Goal: Transaction & Acquisition: Download file/media

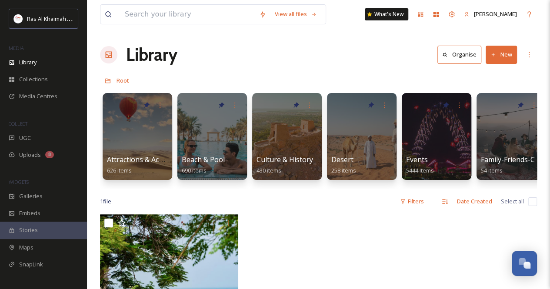
scroll to position [303, 0]
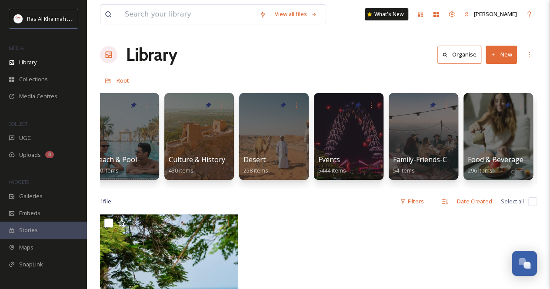
drag, startPoint x: 161, startPoint y: 195, endPoint x: 179, endPoint y: 181, distance: 22.7
click at [178, 189] on div "Attractions & Activities 626 items Beach & Pool 690 items Culture & History 430…" at bounding box center [318, 139] width 437 height 100
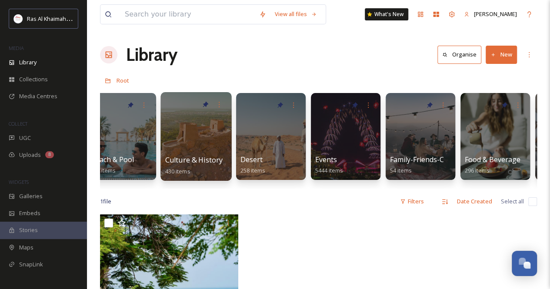
click at [185, 135] on div at bounding box center [195, 136] width 71 height 89
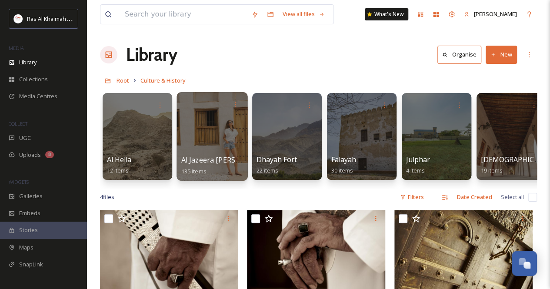
click at [215, 145] on div at bounding box center [211, 136] width 71 height 89
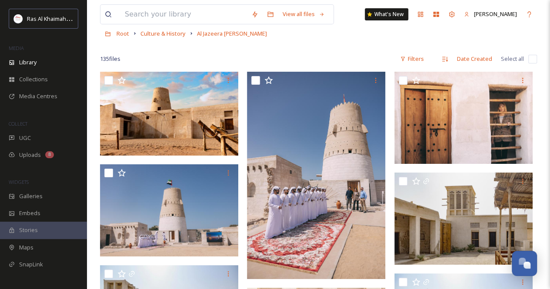
scroll to position [87, 0]
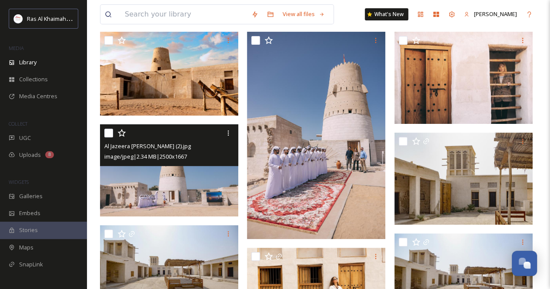
click at [181, 185] on img at bounding box center [169, 170] width 138 height 92
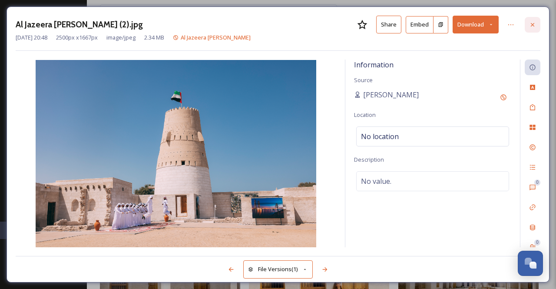
click at [535, 26] on icon at bounding box center [532, 24] width 3 height 3
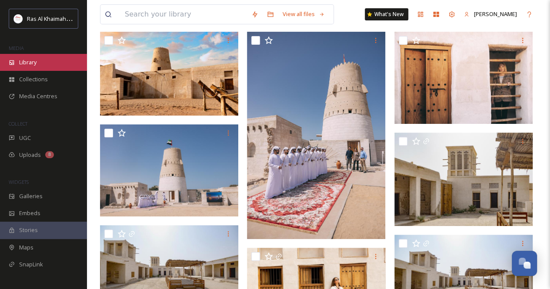
click at [32, 62] on span "Library" at bounding box center [27, 62] width 17 height 8
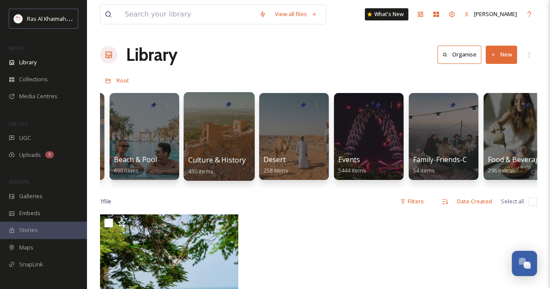
scroll to position [0, 70]
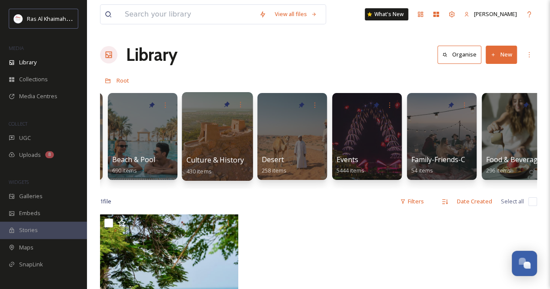
click at [203, 140] on div at bounding box center [217, 136] width 71 height 89
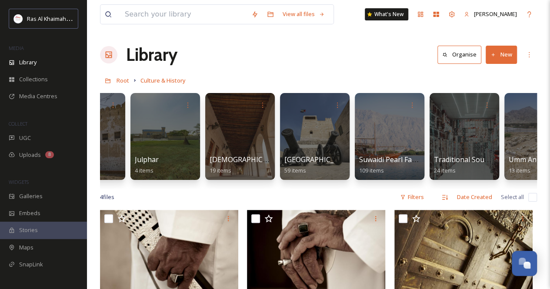
scroll to position [0, 311]
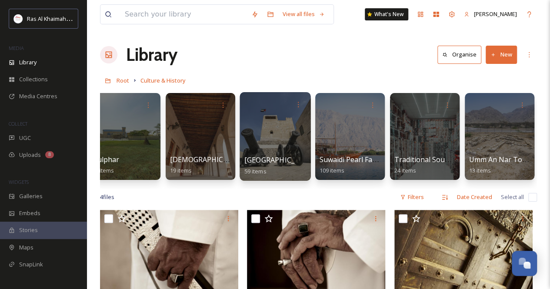
click at [266, 136] on div at bounding box center [274, 136] width 71 height 89
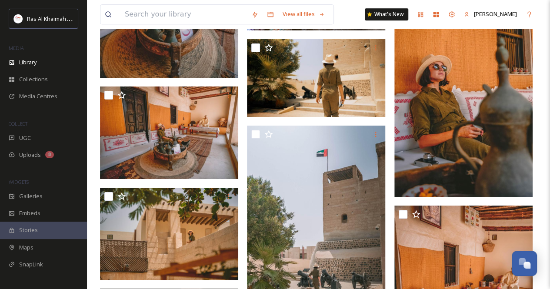
scroll to position [2043, 0]
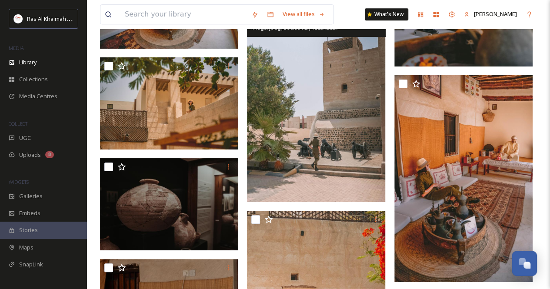
click at [337, 154] on img at bounding box center [316, 98] width 138 height 207
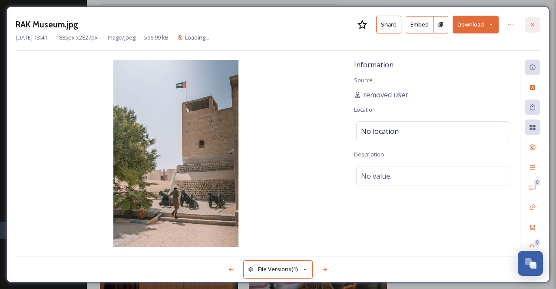
click at [532, 30] on div at bounding box center [533, 25] width 16 height 16
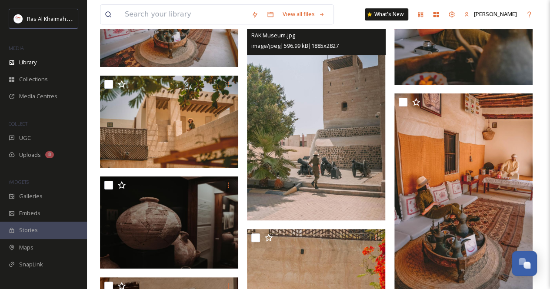
scroll to position [2072, 0]
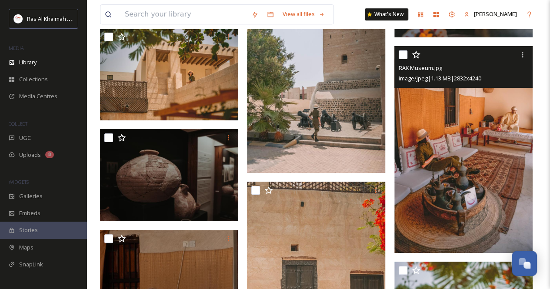
click at [462, 193] on img at bounding box center [463, 149] width 138 height 207
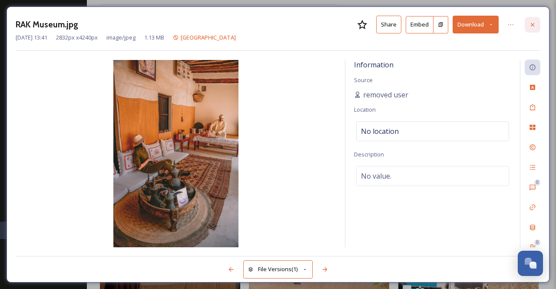
click at [532, 21] on icon at bounding box center [532, 24] width 7 height 7
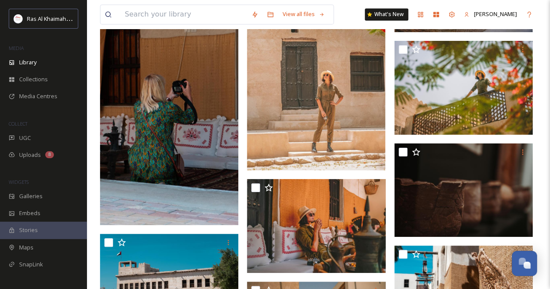
scroll to position [2332, 0]
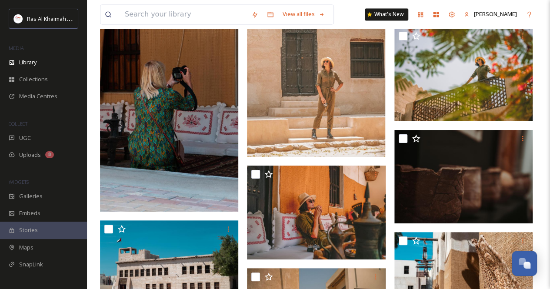
click at [324, 106] on img at bounding box center [316, 53] width 138 height 207
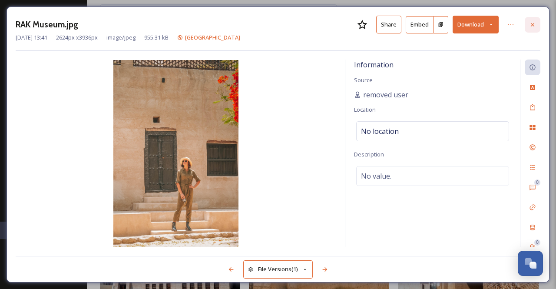
click at [535, 24] on icon at bounding box center [532, 24] width 7 height 7
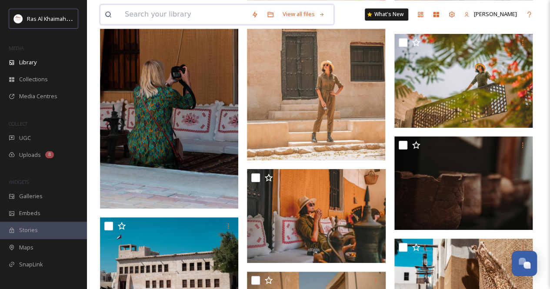
click at [193, 13] on input at bounding box center [183, 14] width 126 height 19
click at [36, 60] on span "Library" at bounding box center [27, 62] width 17 height 8
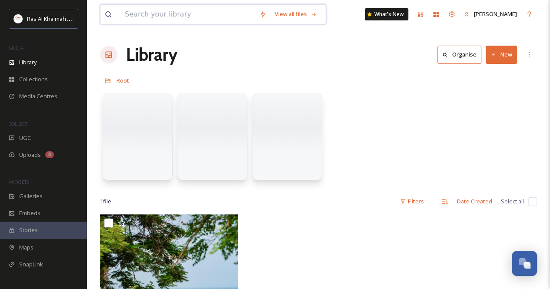
click at [170, 17] on input at bounding box center [187, 14] width 134 height 19
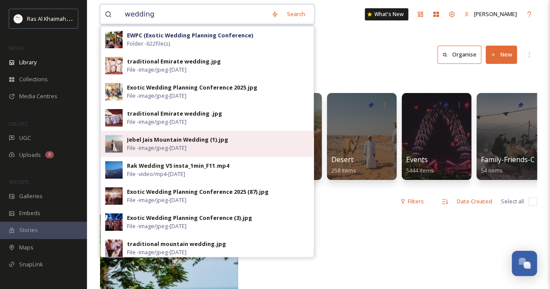
type input "wedding"
click at [192, 140] on div "Jebel Jais Mountain Wedding (1).jpg" at bounding box center [177, 140] width 101 height 8
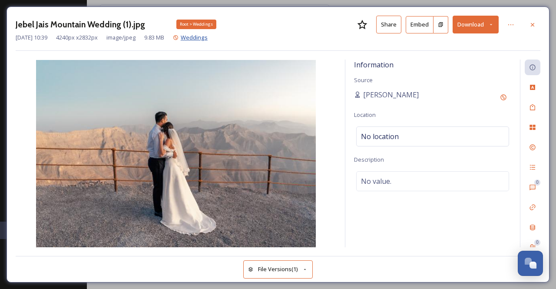
click at [208, 40] on span "Weddings" at bounding box center [194, 37] width 27 height 8
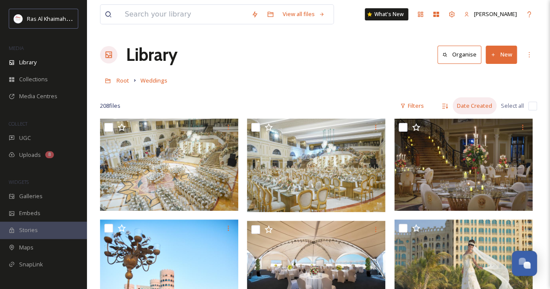
click at [479, 107] on div "Date Created" at bounding box center [474, 105] width 44 height 17
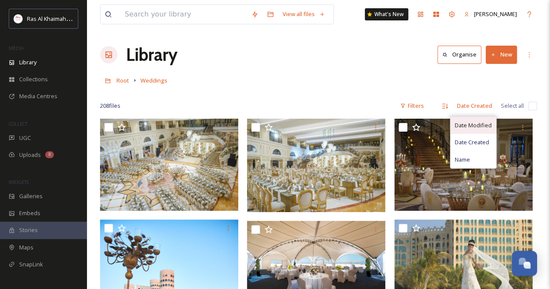
click at [477, 120] on div "Date Modified" at bounding box center [473, 125] width 46 height 17
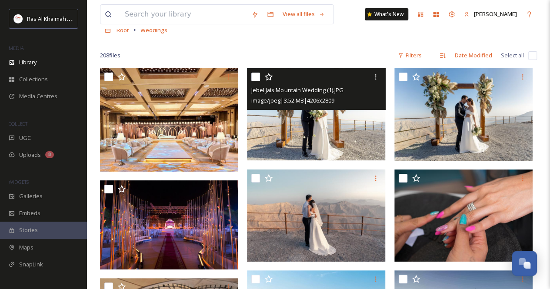
scroll to position [87, 0]
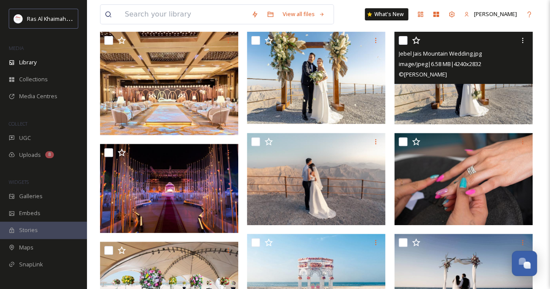
click at [456, 101] on img at bounding box center [463, 78] width 138 height 93
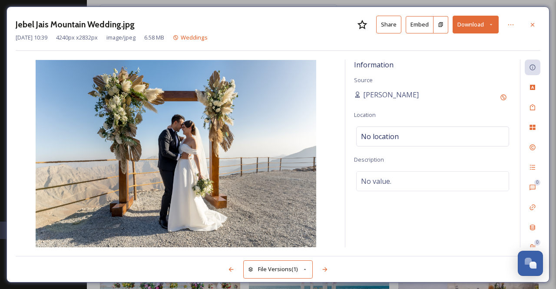
click at [493, 25] on icon at bounding box center [491, 25] width 6 height 6
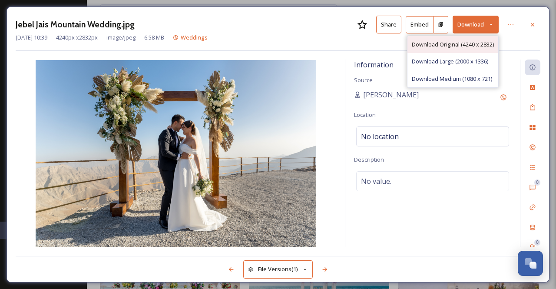
click at [457, 44] on span "Download Original (4240 x 2832)" at bounding box center [453, 44] width 82 height 8
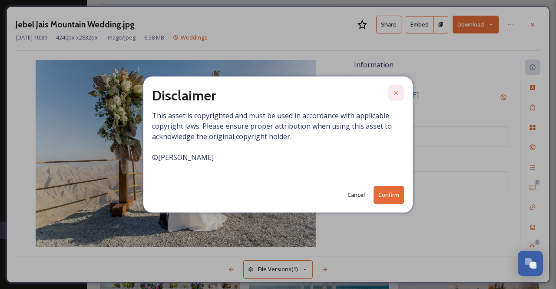
click at [397, 91] on icon at bounding box center [396, 93] width 7 height 7
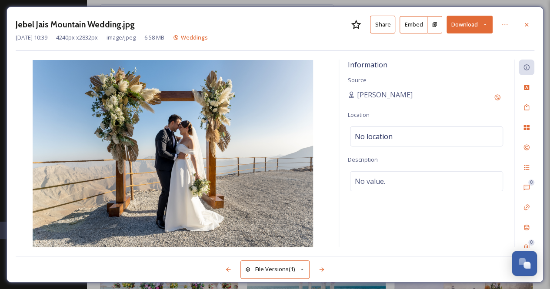
click at [483, 26] on icon at bounding box center [485, 25] width 6 height 6
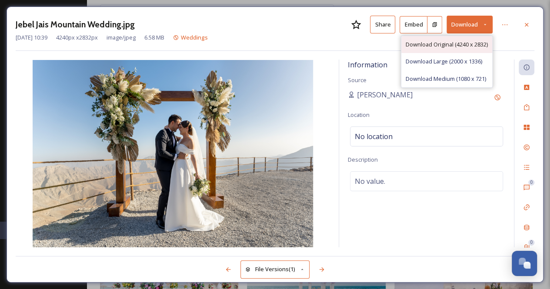
click at [431, 45] on span "Download Original (4240 x 2832)" at bounding box center [446, 44] width 82 height 8
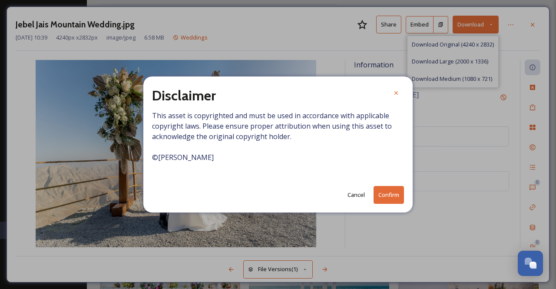
click at [390, 197] on button "Confirm" at bounding box center [389, 195] width 30 height 18
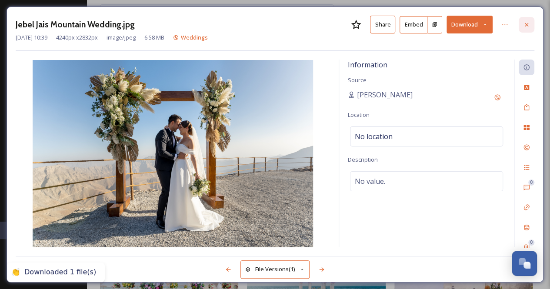
click at [526, 27] on icon at bounding box center [526, 24] width 7 height 7
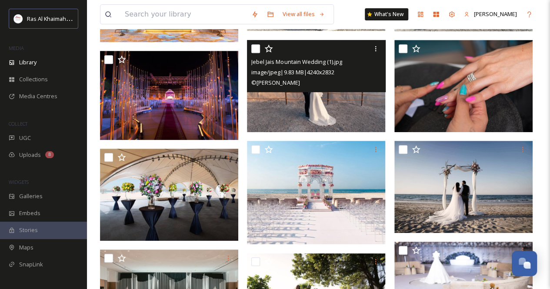
scroll to position [217, 0]
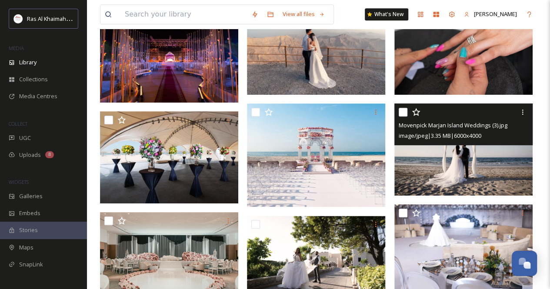
click at [460, 176] on img at bounding box center [463, 149] width 138 height 92
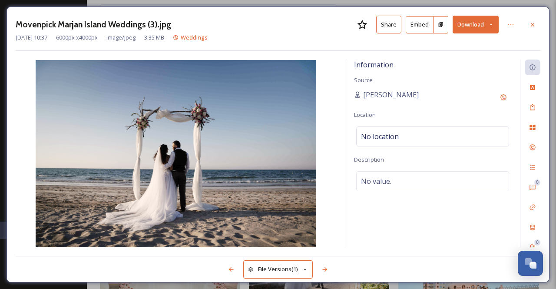
click at [492, 25] on icon at bounding box center [491, 25] width 6 height 6
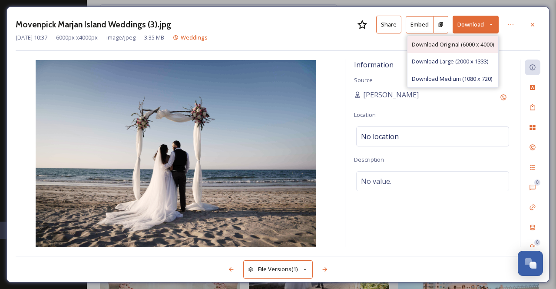
click at [467, 43] on span "Download Original (6000 x 4000)" at bounding box center [453, 44] width 82 height 8
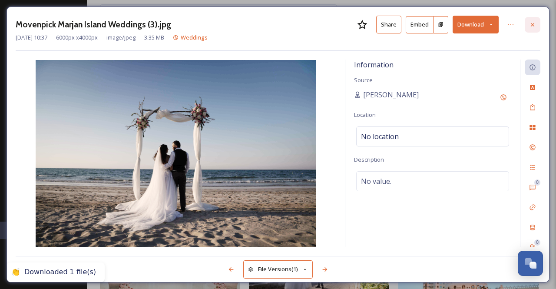
click at [532, 25] on icon at bounding box center [532, 24] width 3 height 3
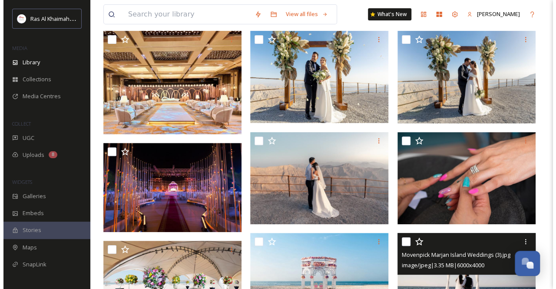
scroll to position [87, 0]
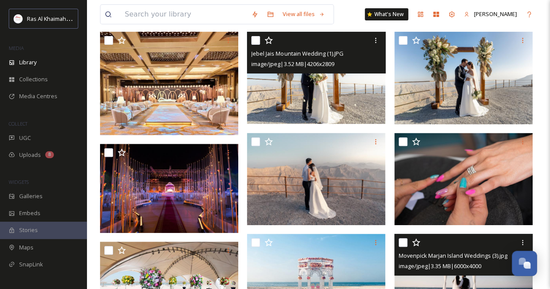
click at [322, 97] on img at bounding box center [316, 78] width 138 height 92
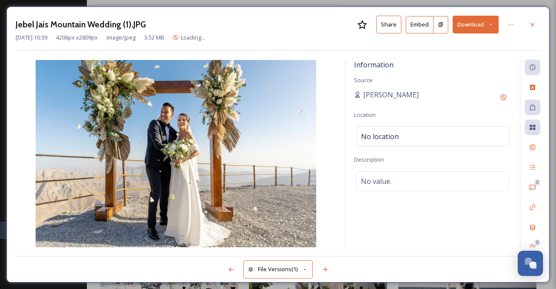
click at [490, 27] on icon at bounding box center [491, 25] width 6 height 6
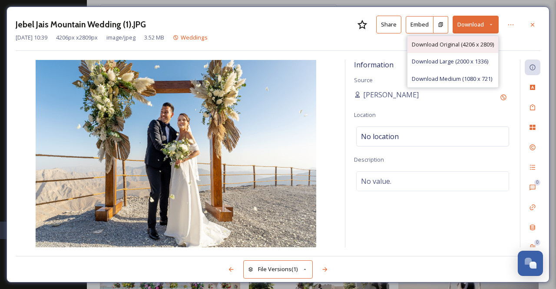
click at [458, 46] on span "Download Original (4206 x 2809)" at bounding box center [453, 44] width 82 height 8
